Goal: Navigation & Orientation: Find specific page/section

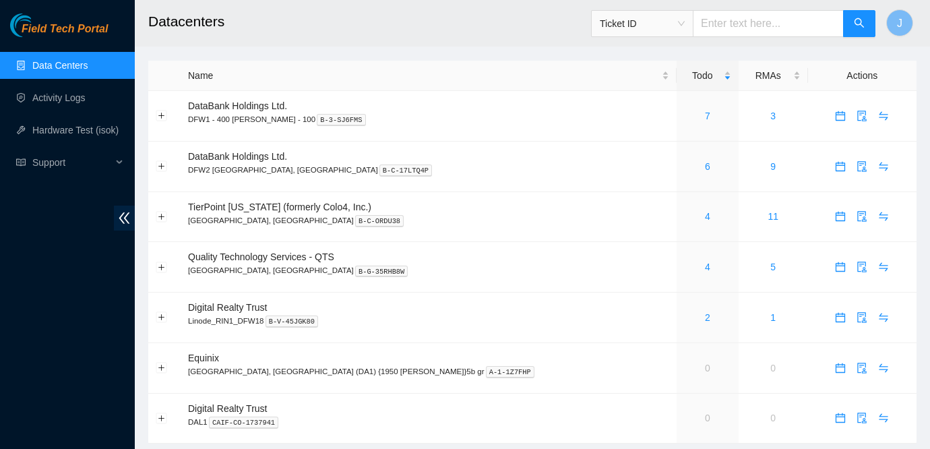
click at [71, 38] on link "Field Tech Portal" at bounding box center [59, 33] width 98 height 18
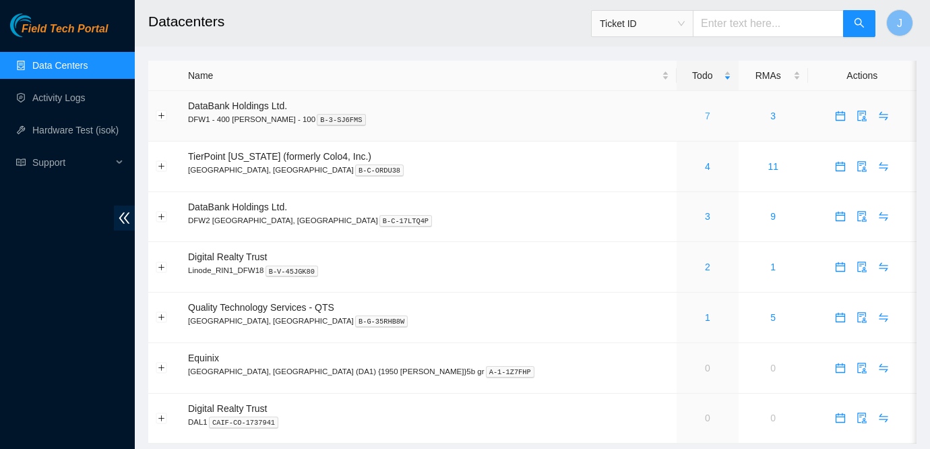
click at [705, 117] on link "7" at bounding box center [707, 116] width 5 height 11
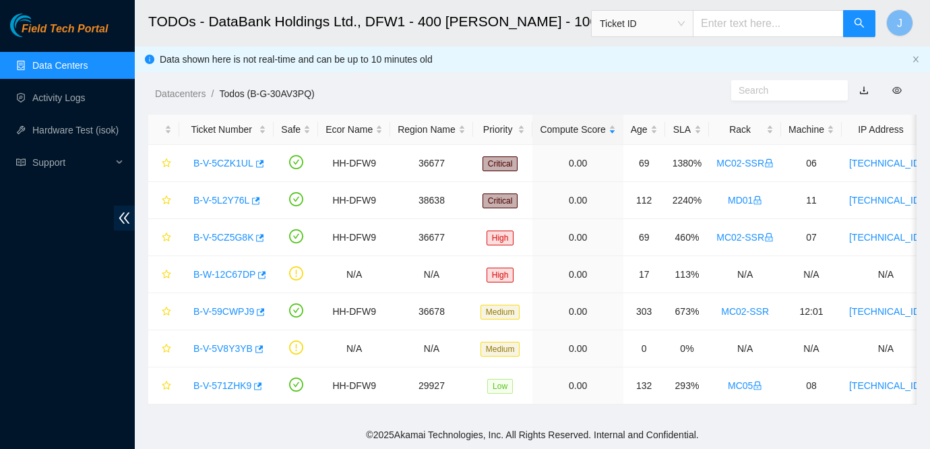
click at [78, 67] on link "Data Centers" at bounding box center [59, 65] width 55 height 11
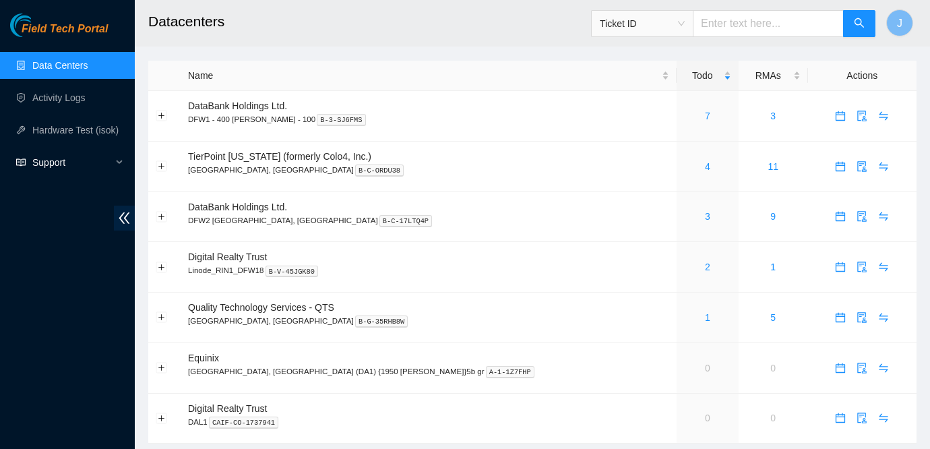
click at [37, 161] on span "Support" at bounding box center [72, 162] width 80 height 27
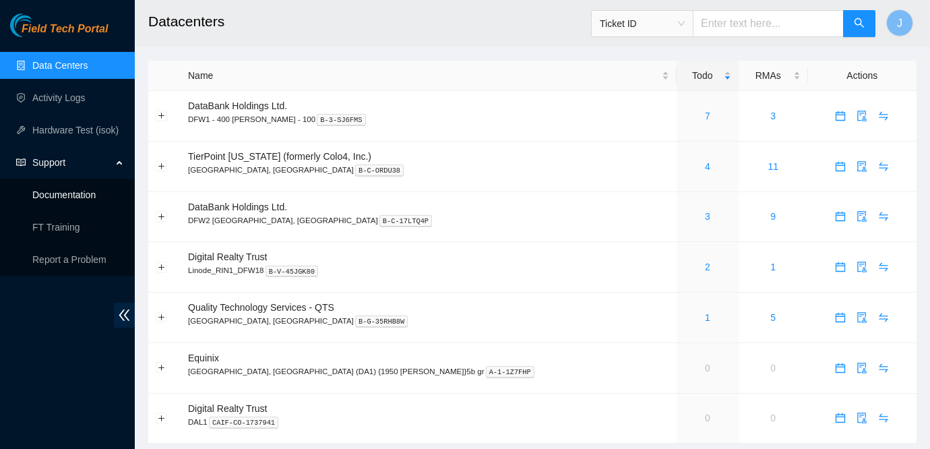
click at [73, 197] on link "Documentation" at bounding box center [63, 194] width 63 height 11
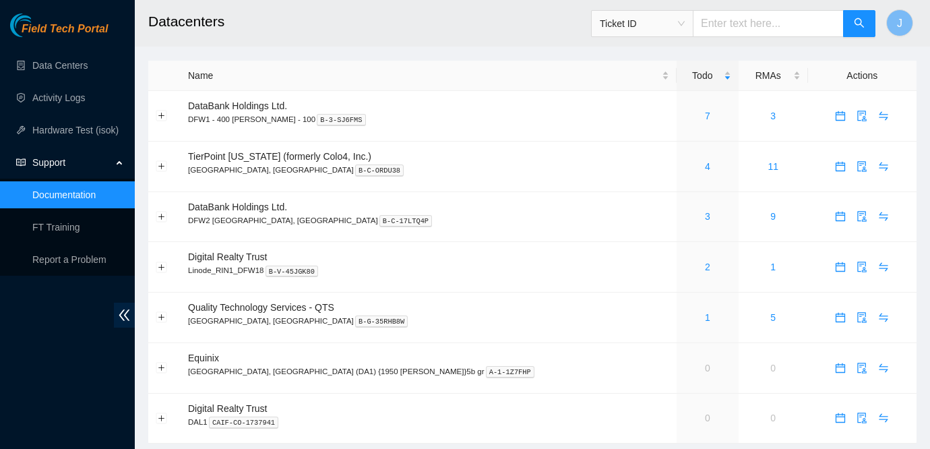
click at [330, 28] on h2 "Datacenters" at bounding box center [464, 21] width 632 height 43
